Goal: Check status: Check status

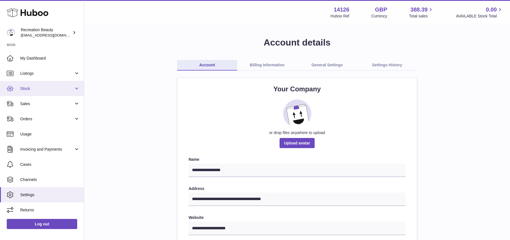
click at [37, 86] on span "Stock" at bounding box center [47, 88] width 54 height 5
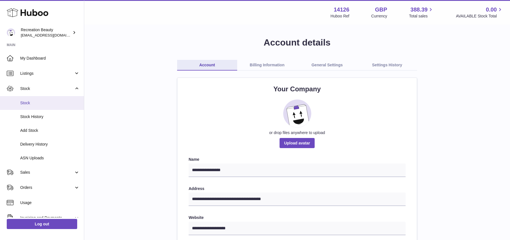
click at [28, 102] on span "Stock" at bounding box center [50, 102] width 60 height 5
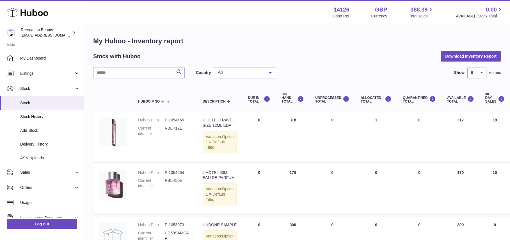
click at [270, 76] on div at bounding box center [270, 72] width 11 height 11
click at [231, 105] on span "NL" at bounding box center [245, 106] width 62 height 11
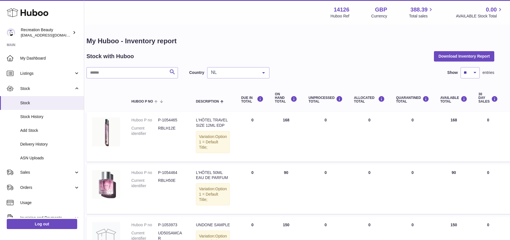
scroll to position [0, 7]
type input "**********"
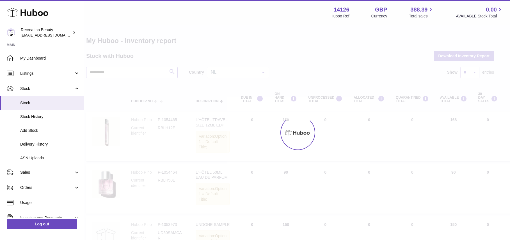
scroll to position [0, 7]
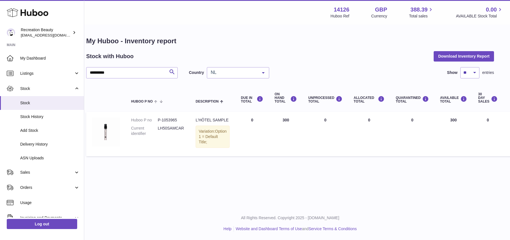
drag, startPoint x: 277, startPoint y: 118, endPoint x: 283, endPoint y: 120, distance: 6.0
click at [283, 120] on td "ON HAND Total 300" at bounding box center [286, 134] width 34 height 44
drag, startPoint x: 281, startPoint y: 120, endPoint x: 268, endPoint y: 120, distance: 13.2
click at [269, 120] on td "ON HAND Total 300" at bounding box center [286, 134] width 34 height 44
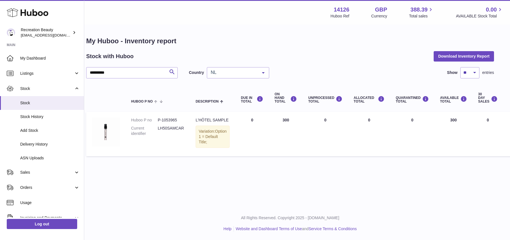
click at [281, 120] on td "ON HAND Total 300" at bounding box center [286, 134] width 34 height 44
drag, startPoint x: 281, startPoint y: 120, endPoint x: 270, endPoint y: 119, distance: 11.5
click at [270, 119] on td "ON HAND Total 300" at bounding box center [286, 134] width 34 height 44
drag, startPoint x: 284, startPoint y: 119, endPoint x: 276, endPoint y: 119, distance: 7.3
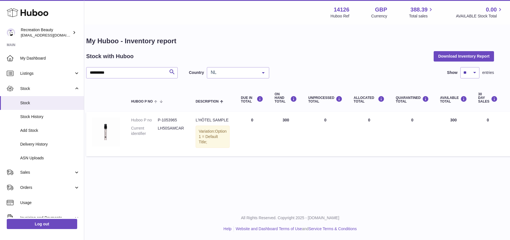
click at [276, 119] on td "ON HAND Total 300" at bounding box center [286, 134] width 34 height 44
